Goal: Information Seeking & Learning: Find specific fact

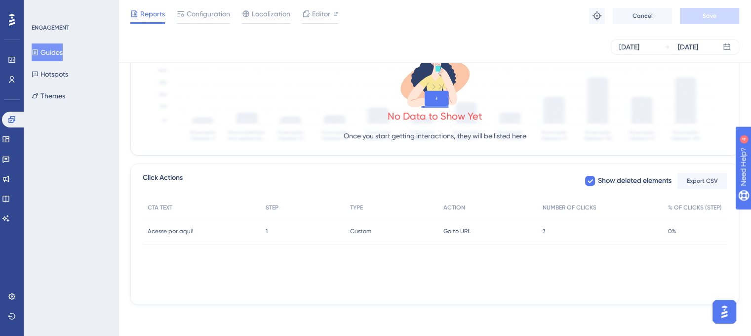
click at [60, 49] on button "Guides" at bounding box center [47, 52] width 31 height 18
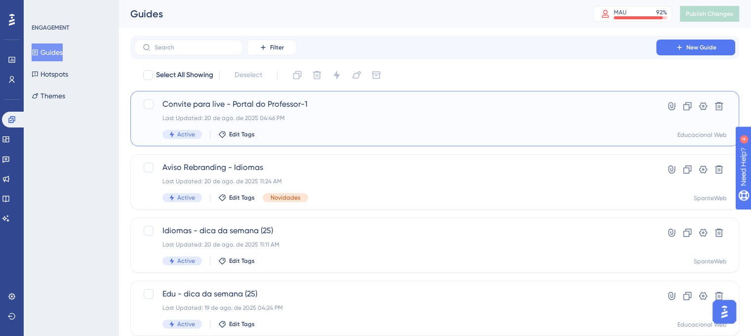
click at [288, 114] on div "Convite para live - Portal do Professor-1 Last Updated: 20 de ago. de 2025 04:4…" at bounding box center [395, 118] width 466 height 40
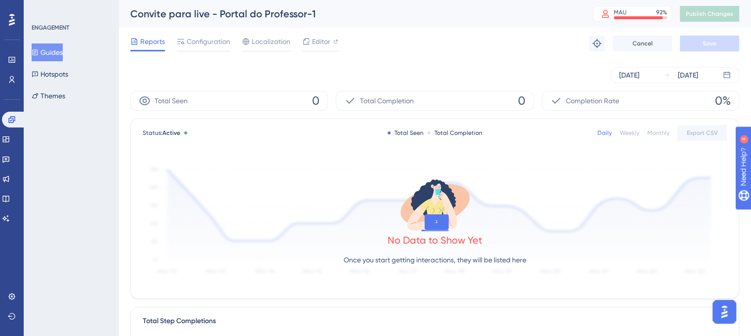
click at [210, 53] on div "Reports Configuration Localization Editor Troubleshoot Cancel Save" at bounding box center [434, 44] width 609 height 32
click at [210, 51] on div at bounding box center [203, 50] width 53 height 1
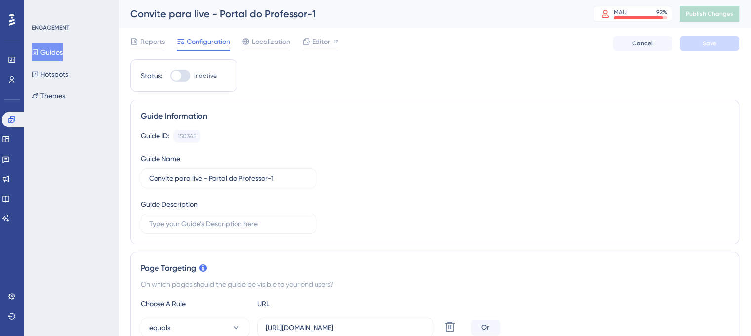
drag, startPoint x: 54, startPoint y: 49, endPoint x: 283, endPoint y: 110, distance: 237.0
click at [54, 49] on button "Guides" at bounding box center [47, 52] width 31 height 18
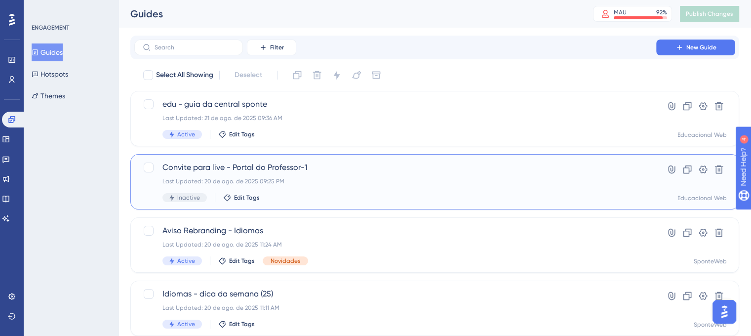
click at [460, 183] on div "Last Updated: 20 de ago. de 2025 09:25 PM" at bounding box center [395, 181] width 466 height 8
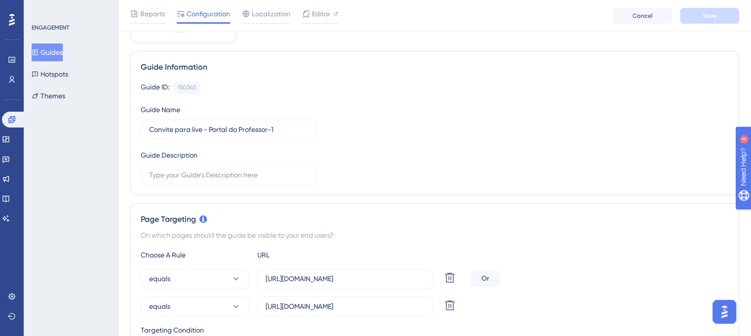
scroll to position [27, 0]
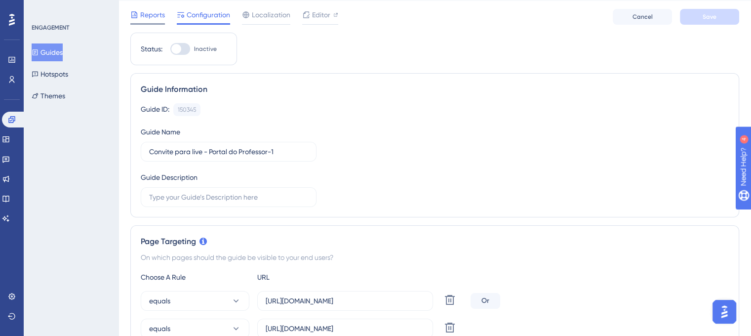
click at [158, 17] on span "Reports" at bounding box center [152, 15] width 25 height 12
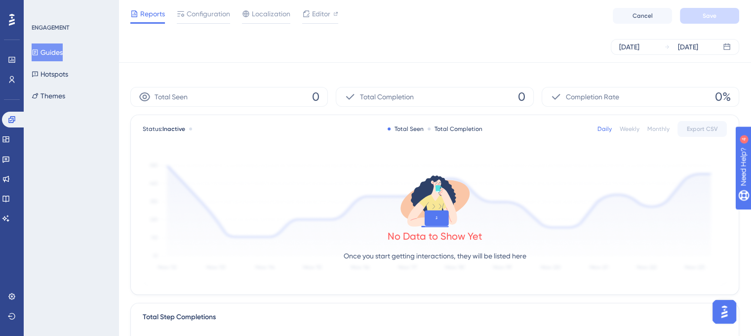
scroll to position [289, 0]
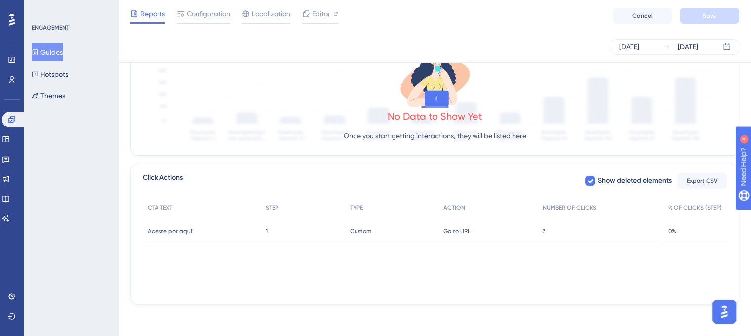
click at [543, 231] on span "3" at bounding box center [543, 231] width 3 height 8
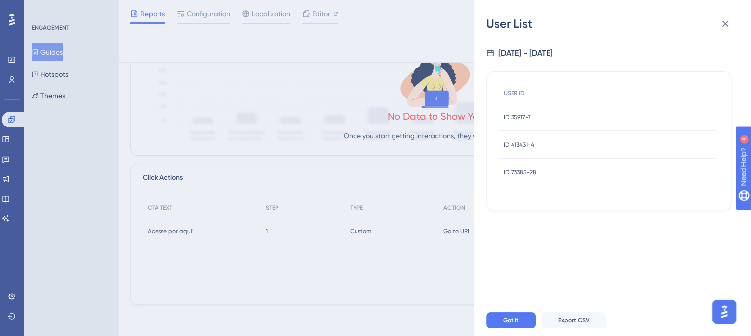
click at [517, 121] on div "ID 35917-7 ID 35917-7" at bounding box center [517, 117] width 27 height 28
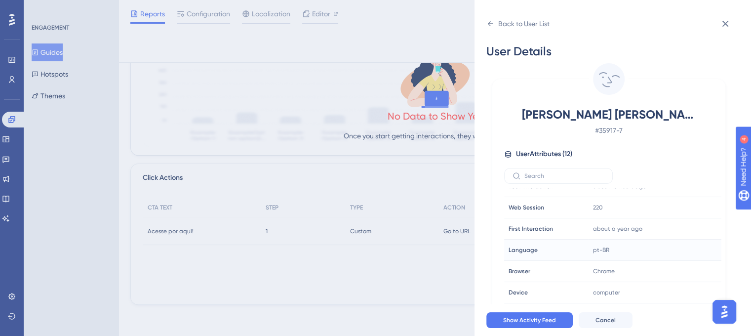
scroll to position [108, 0]
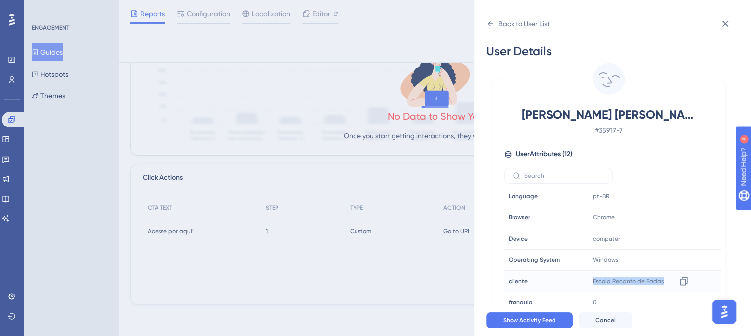
drag, startPoint x: 590, startPoint y: 279, endPoint x: 661, endPoint y: 280, distance: 70.1
click at [661, 280] on div "Escola Recanto de Fadas Copy Escola Recanto de Fadas" at bounding box center [642, 281] width 107 height 20
copy span "Escola Recanto de Fadas"
click at [492, 20] on icon at bounding box center [490, 24] width 8 height 8
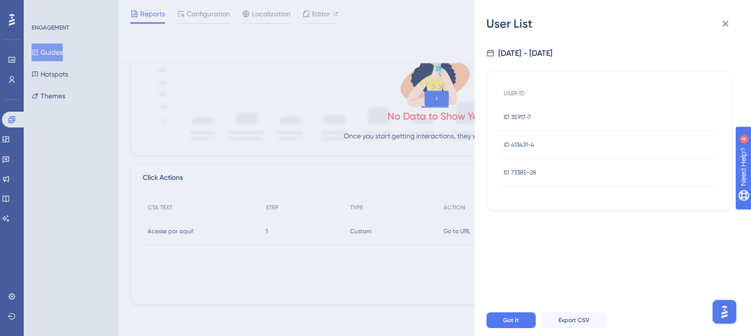
click at [523, 138] on div "ID 413431-4 ID 413431-4" at bounding box center [519, 145] width 31 height 28
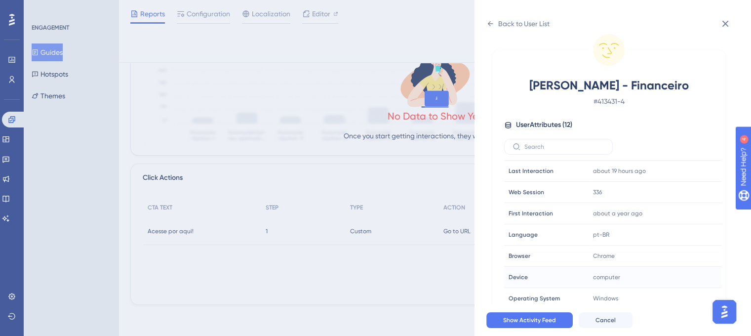
scroll to position [99, 0]
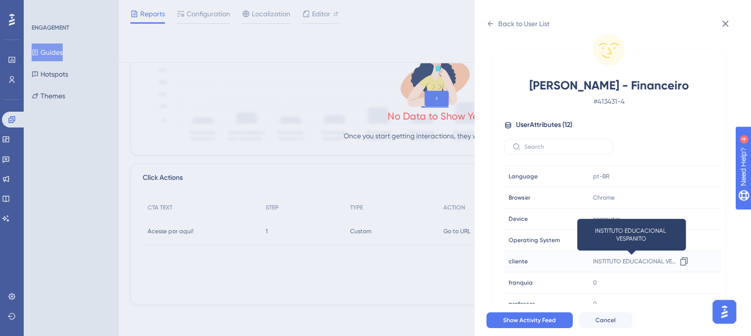
click at [593, 261] on span "INSTITUTO EDUCACIONAL VESPANITO" at bounding box center [634, 261] width 83 height 8
drag, startPoint x: 591, startPoint y: 261, endPoint x: 619, endPoint y: 261, distance: 28.1
click at [619, 261] on span "INSTITUTO EDUCACIONAL VESPANITO" at bounding box center [634, 261] width 83 height 8
click at [680, 261] on icon at bounding box center [684, 261] width 10 height 10
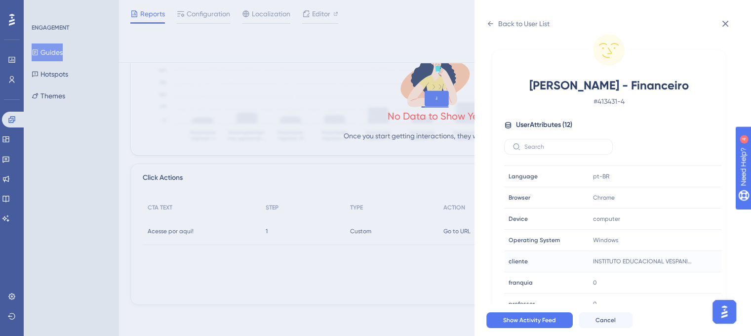
click at [484, 23] on div "Back to User List User Details Denise Serrano - Financeiro # 413431-4 User Attr…" at bounding box center [612, 168] width 276 height 336
click at [489, 23] on icon at bounding box center [490, 24] width 8 height 8
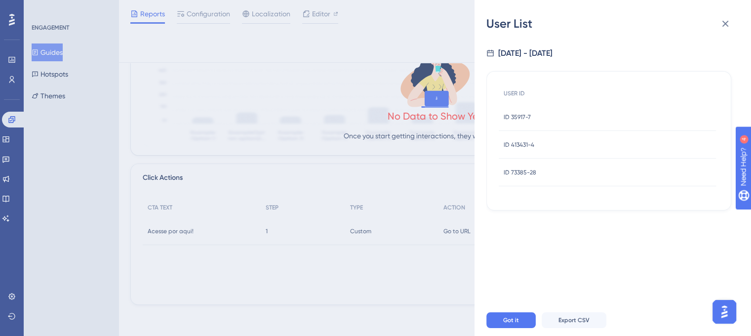
click at [544, 168] on div "ID 73385-28 ID 73385-28" at bounding box center [607, 172] width 217 height 28
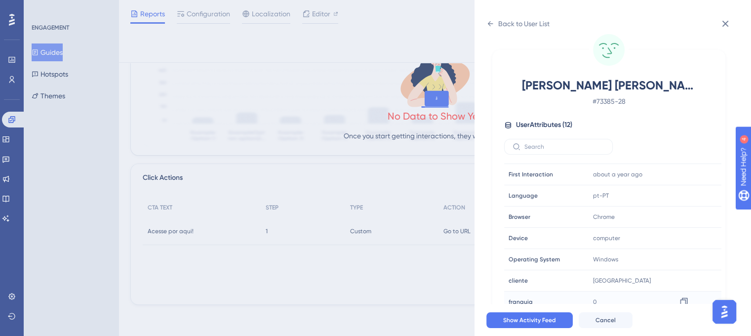
scroll to position [108, 0]
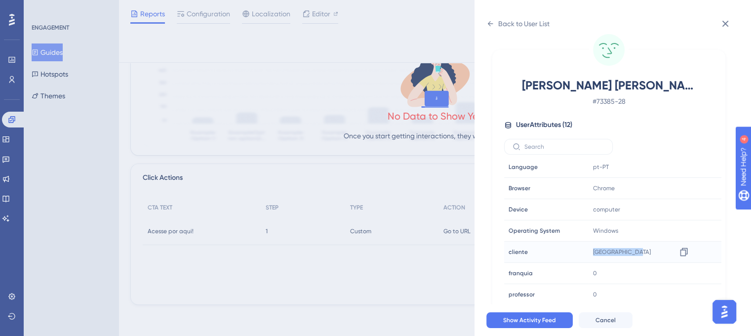
drag, startPoint x: 590, startPoint y: 254, endPoint x: 632, endPoint y: 253, distance: 41.5
click at [632, 253] on div "Colégio Itaquá Copy Colégio Itaquá" at bounding box center [642, 252] width 107 height 20
copy span "Colégio Itaquá"
click at [717, 30] on button at bounding box center [725, 24] width 20 height 20
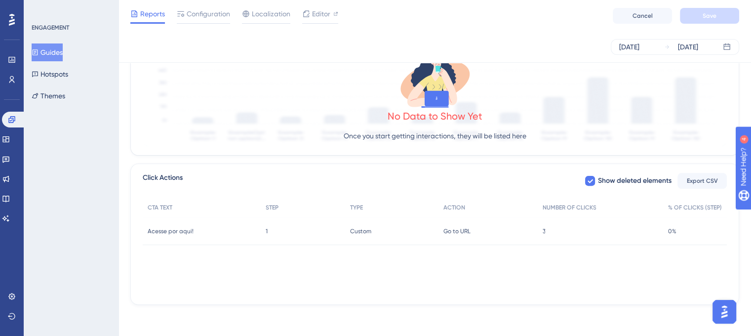
click at [545, 230] on span "3" at bounding box center [543, 231] width 3 height 8
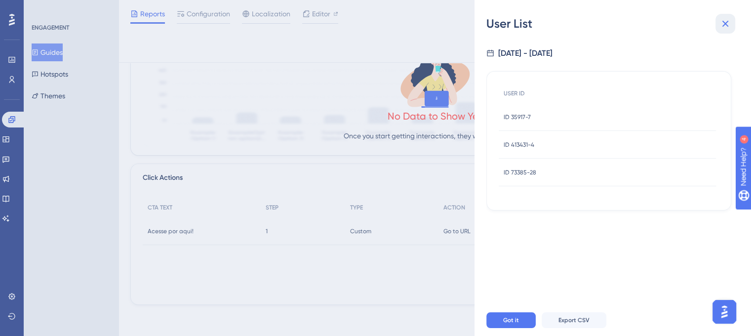
click at [719, 19] on icon at bounding box center [725, 24] width 12 height 12
